Goal: Find specific page/section: Find specific page/section

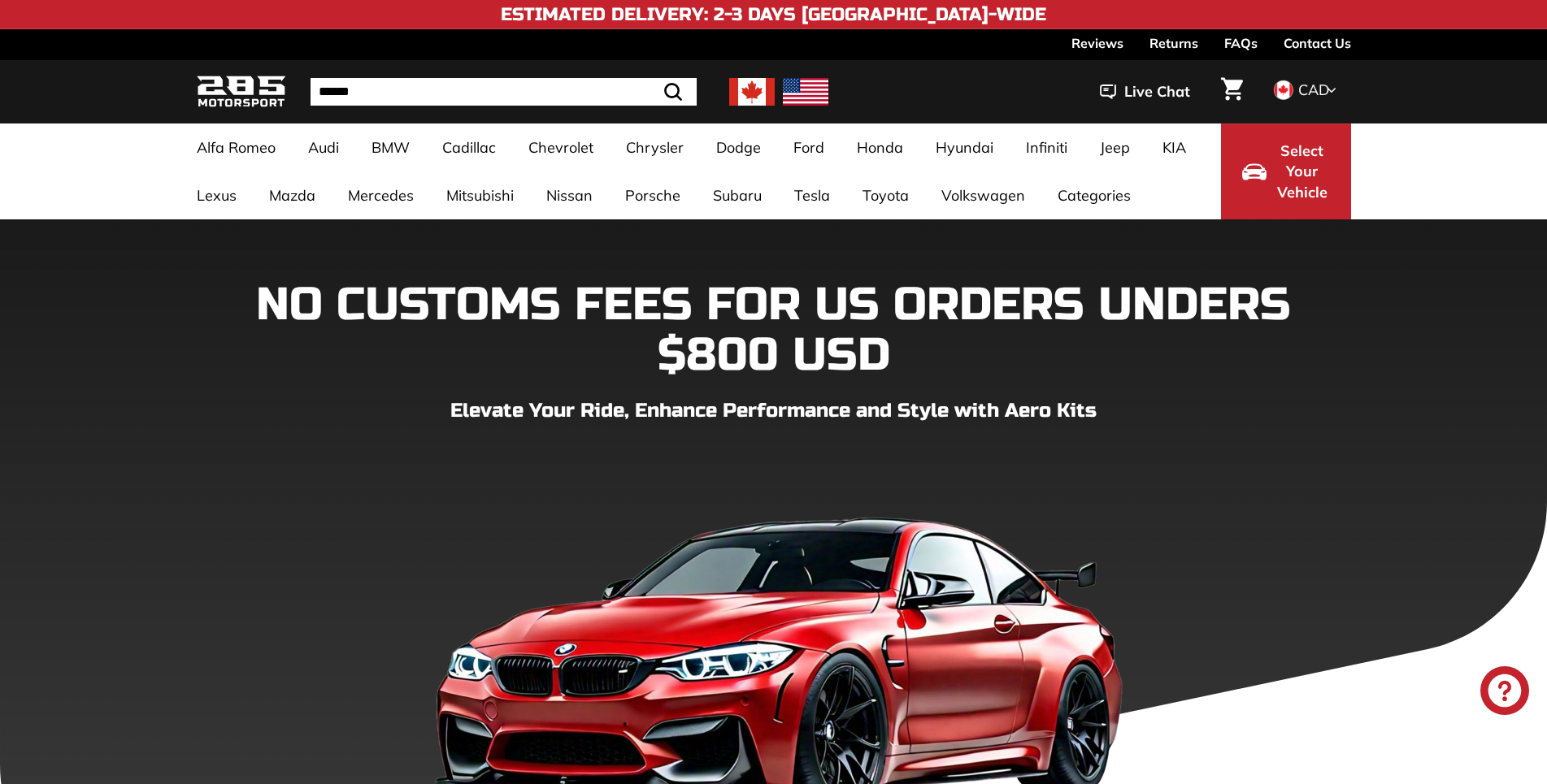
click at [1333, 43] on link "Contact Us" at bounding box center [1317, 43] width 68 height 27
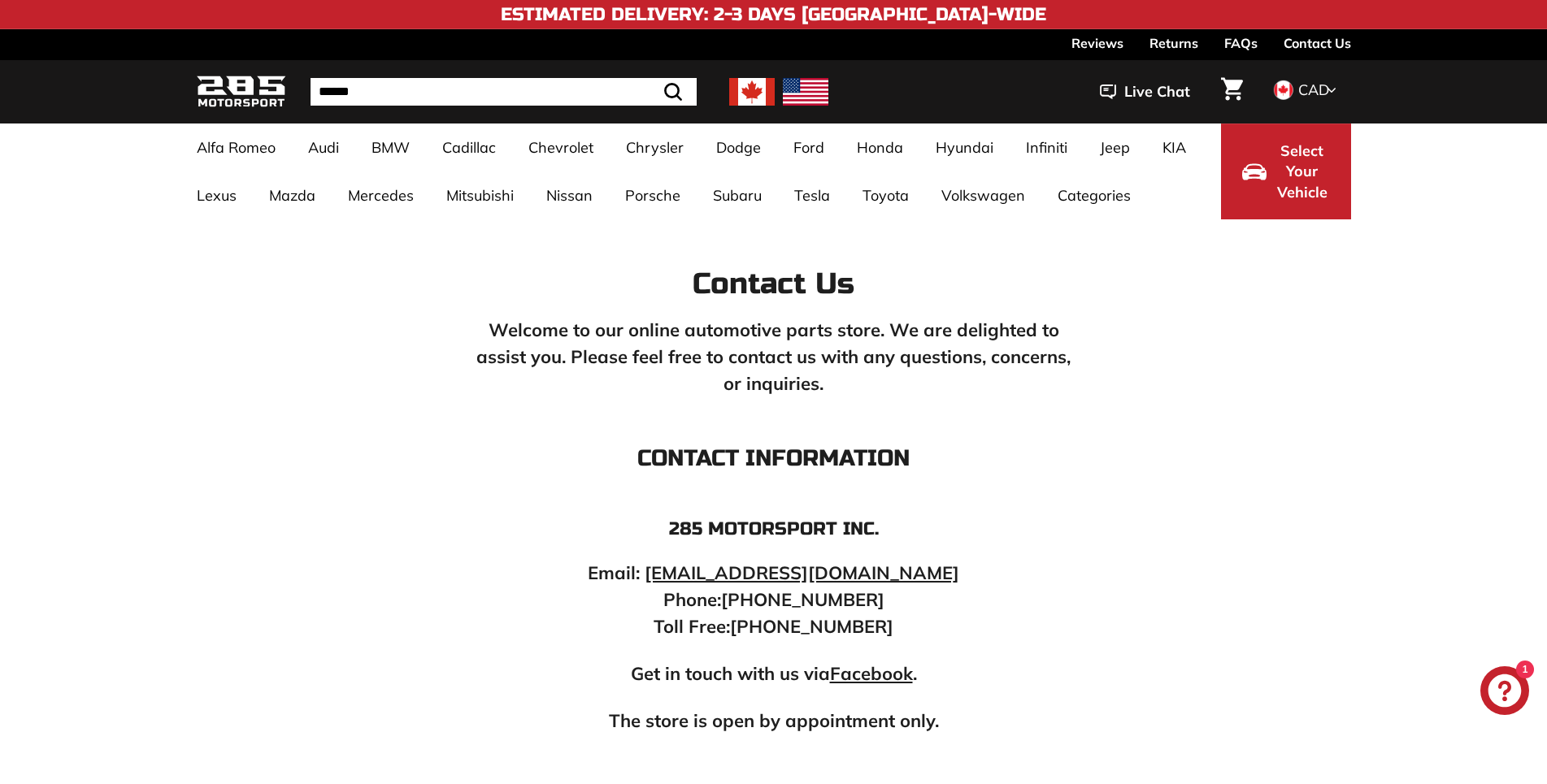
click at [237, 90] on img at bounding box center [242, 91] width 89 height 38
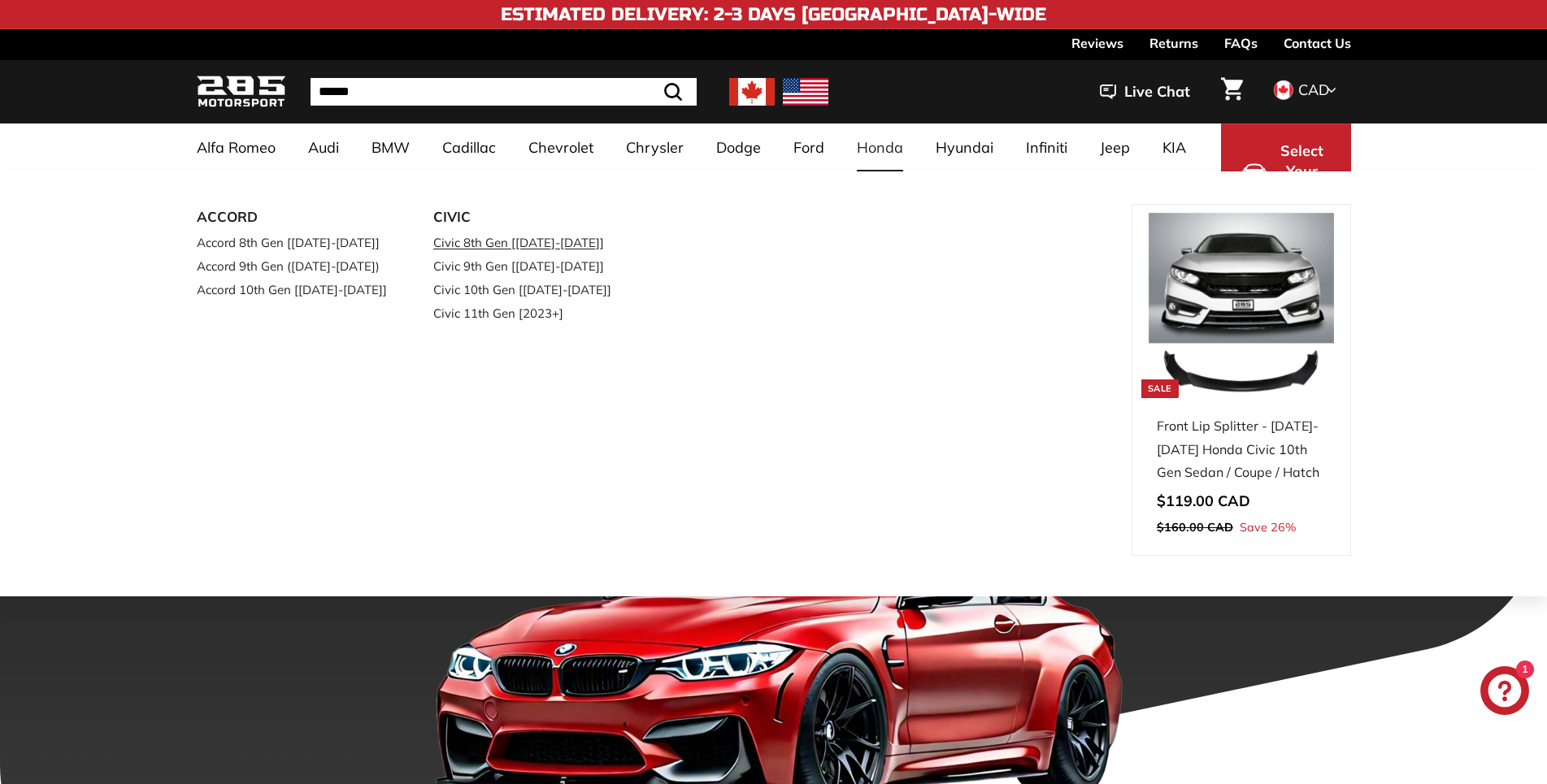
click at [473, 247] on link "Civic 8th Gen [[DATE]-[DATE]]" at bounding box center [529, 243] width 192 height 23
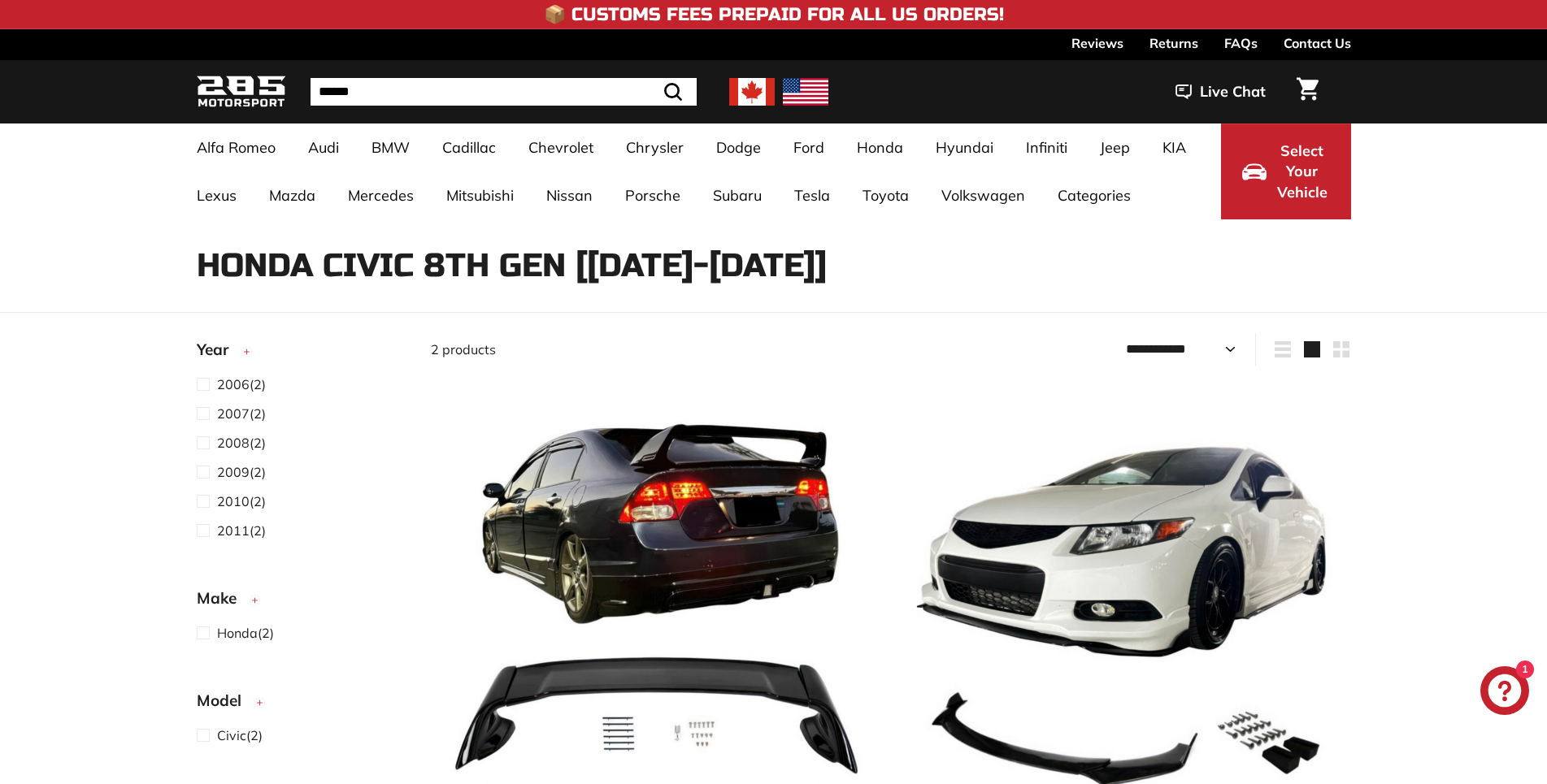
select select "**********"
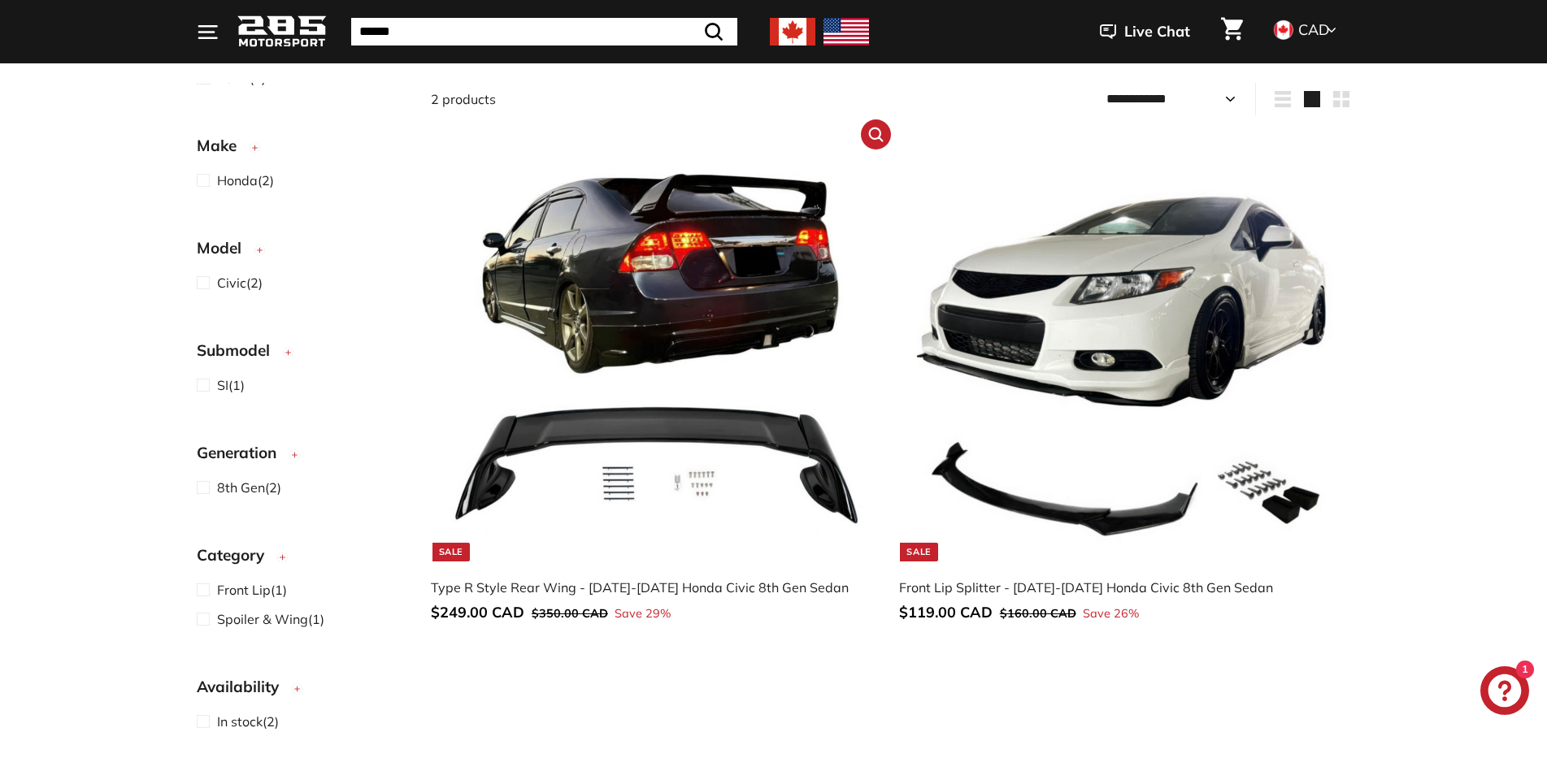
scroll to position [248, 0]
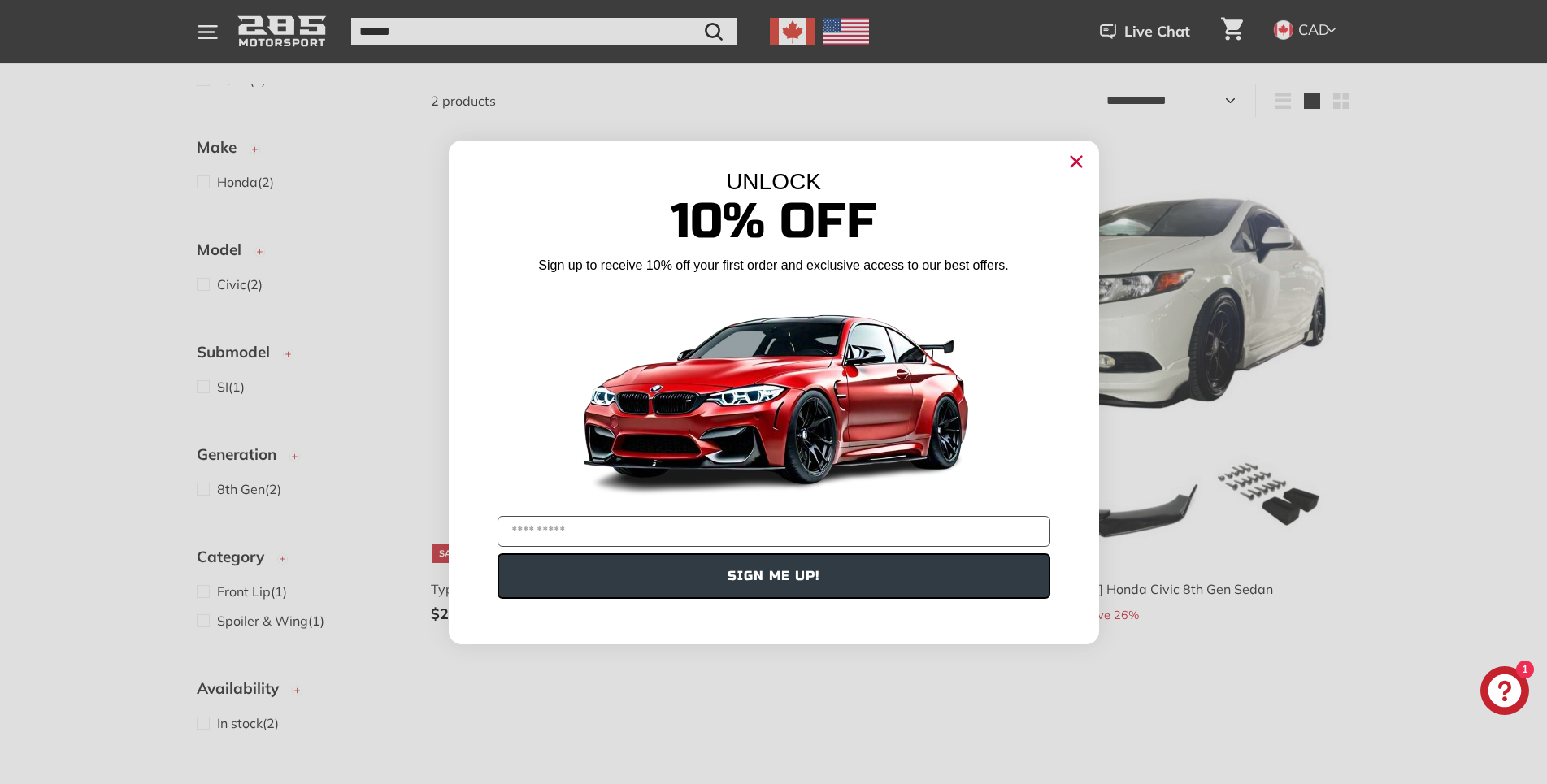
click at [1069, 158] on circle "Close dialog" at bounding box center [1074, 160] width 24 height 24
